Goal: Information Seeking & Learning: Check status

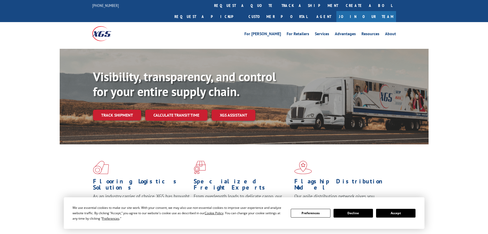
click at [128, 109] on div "Visibility, transparency, and control for your entire supply chain. Track shipm…" at bounding box center [261, 105] width 336 height 72
click at [128, 109] on link "Track shipment" at bounding box center [117, 114] width 48 height 11
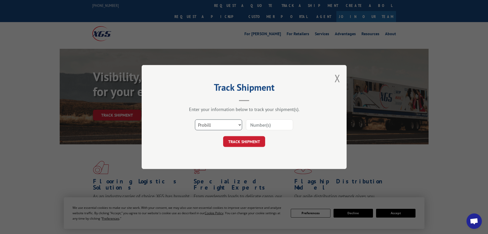
click at [219, 123] on select "Select category... Probill BOL PO" at bounding box center [218, 124] width 47 height 11
select select "bol"
click at [195, 119] on select "Select category... Probill BOL PO" at bounding box center [218, 124] width 47 height 11
click at [254, 126] on input at bounding box center [269, 124] width 47 height 11
type input "7035305"
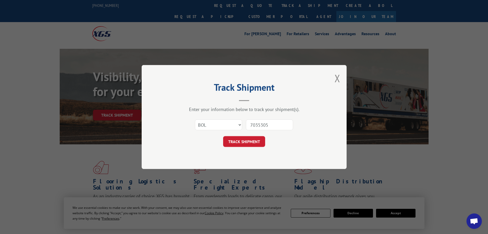
click at [223, 136] on button "TRACK SHIPMENT" at bounding box center [244, 141] width 42 height 11
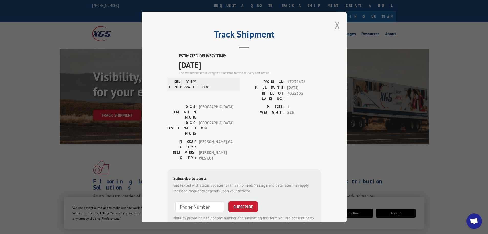
click at [337, 24] on button "Close modal" at bounding box center [338, 25] width 6 height 14
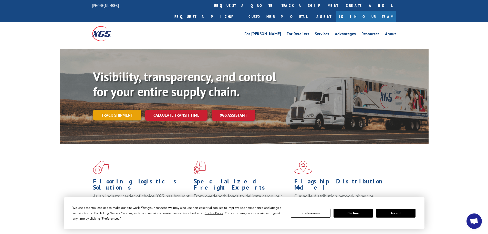
click at [114, 109] on link "Track shipment" at bounding box center [117, 114] width 48 height 11
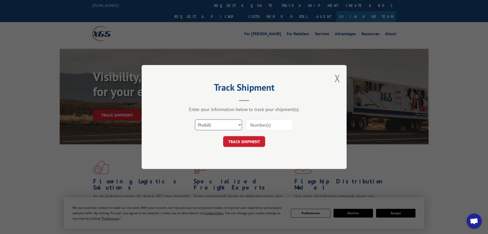
click at [221, 122] on select "Select category... Probill BOL PO" at bounding box center [218, 124] width 47 height 11
select select "bol"
click at [195, 119] on select "Select category... Probill BOL PO" at bounding box center [218, 124] width 47 height 11
click at [257, 124] on input at bounding box center [269, 124] width 47 height 11
type input "7046617"
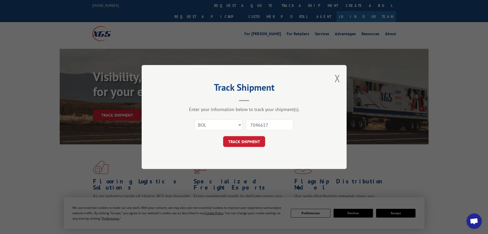
click button "TRACK SHIPMENT" at bounding box center [244, 141] width 42 height 11
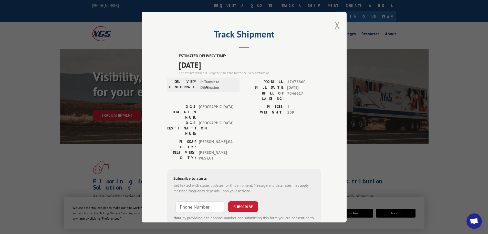
click at [336, 27] on button "Close modal" at bounding box center [338, 25] width 6 height 14
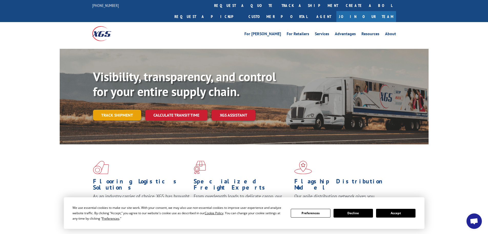
click at [112, 109] on link "Track shipment" at bounding box center [117, 114] width 48 height 11
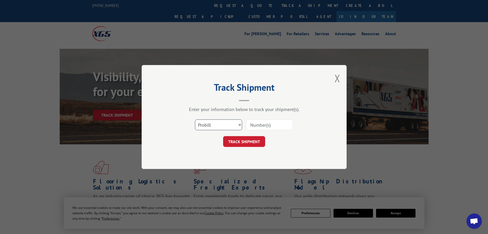
click at [224, 121] on select "Select category... Probill BOL PO" at bounding box center [218, 124] width 47 height 11
select select "bol"
click at [195, 119] on select "Select category... Probill BOL PO" at bounding box center [218, 124] width 47 height 11
click at [252, 126] on input at bounding box center [269, 124] width 47 height 11
type input "7047505"
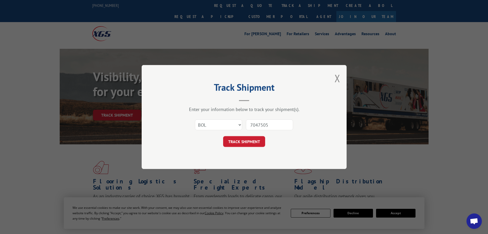
click at [223, 136] on button "TRACK SHIPMENT" at bounding box center [244, 141] width 42 height 11
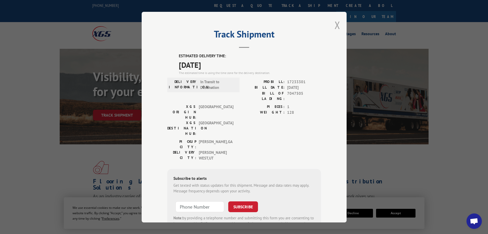
click at [335, 25] on button "Close modal" at bounding box center [338, 25] width 6 height 14
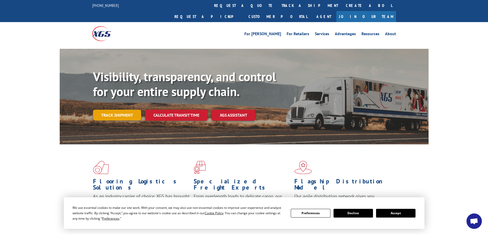
click at [112, 109] on link "Track shipment" at bounding box center [117, 114] width 48 height 11
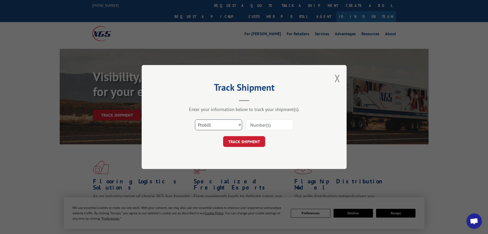
click at [223, 127] on select "Select category... Probill BOL PO" at bounding box center [218, 124] width 47 height 11
select select "bol"
click at [195, 119] on select "Select category... Probill BOL PO" at bounding box center [218, 124] width 47 height 11
click at [253, 124] on input at bounding box center [269, 124] width 47 height 11
type input "7052173"
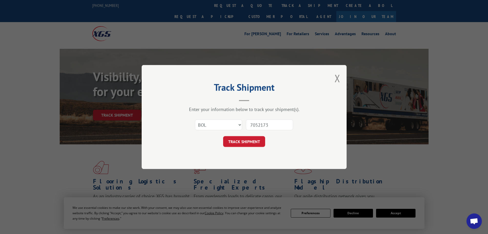
click at [223, 136] on button "TRACK SHIPMENT" at bounding box center [244, 141] width 42 height 11
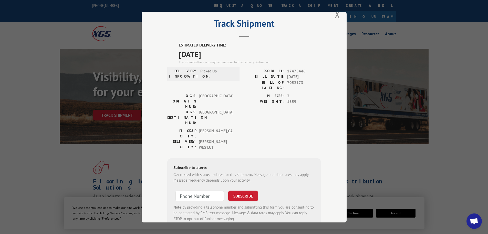
scroll to position [21, 0]
